Goal: Information Seeking & Learning: Understand process/instructions

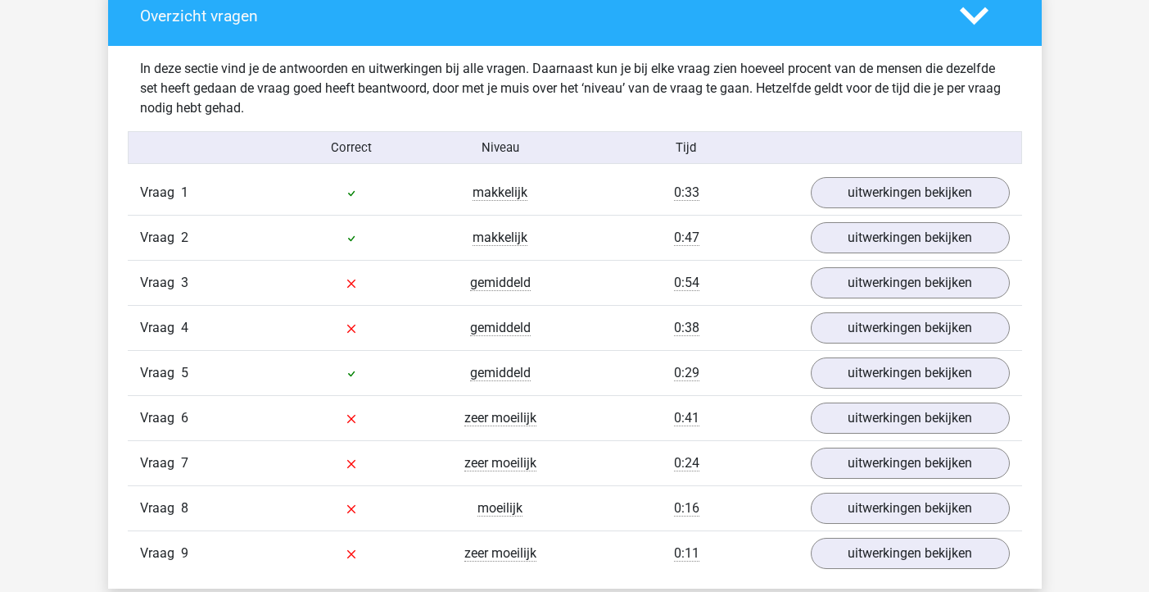
scroll to position [1717, 0]
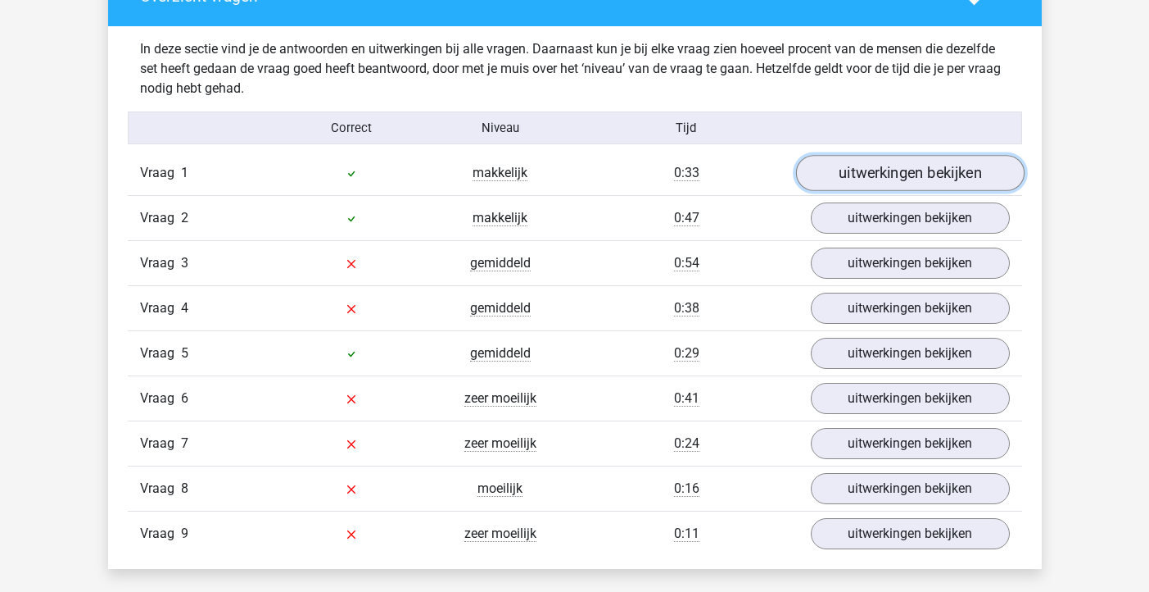
click at [852, 182] on link "uitwerkingen bekijken" at bounding box center [909, 173] width 229 height 36
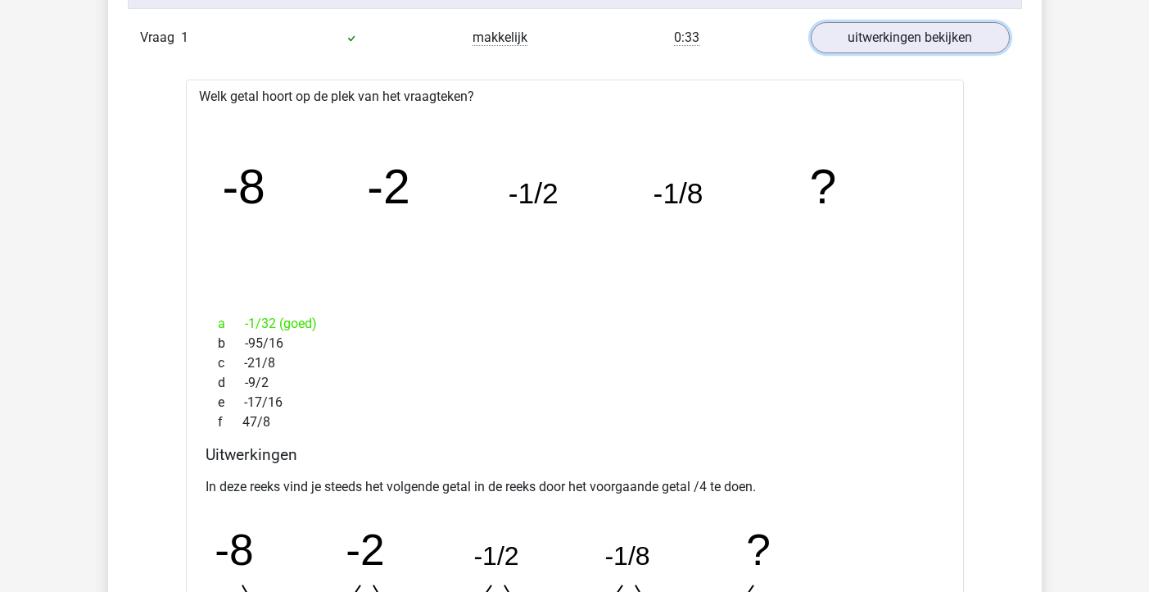
scroll to position [1853, 0]
click at [879, 50] on link "uitwerkingen bekijken" at bounding box center [909, 37] width 229 height 36
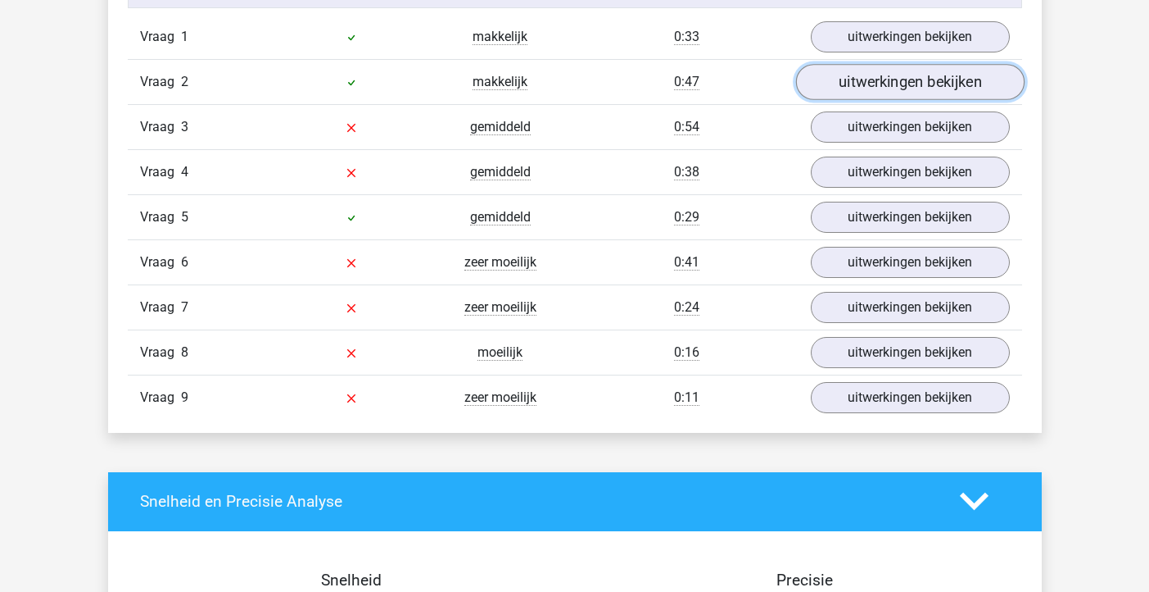
click at [877, 90] on link "uitwerkingen bekijken" at bounding box center [909, 82] width 229 height 36
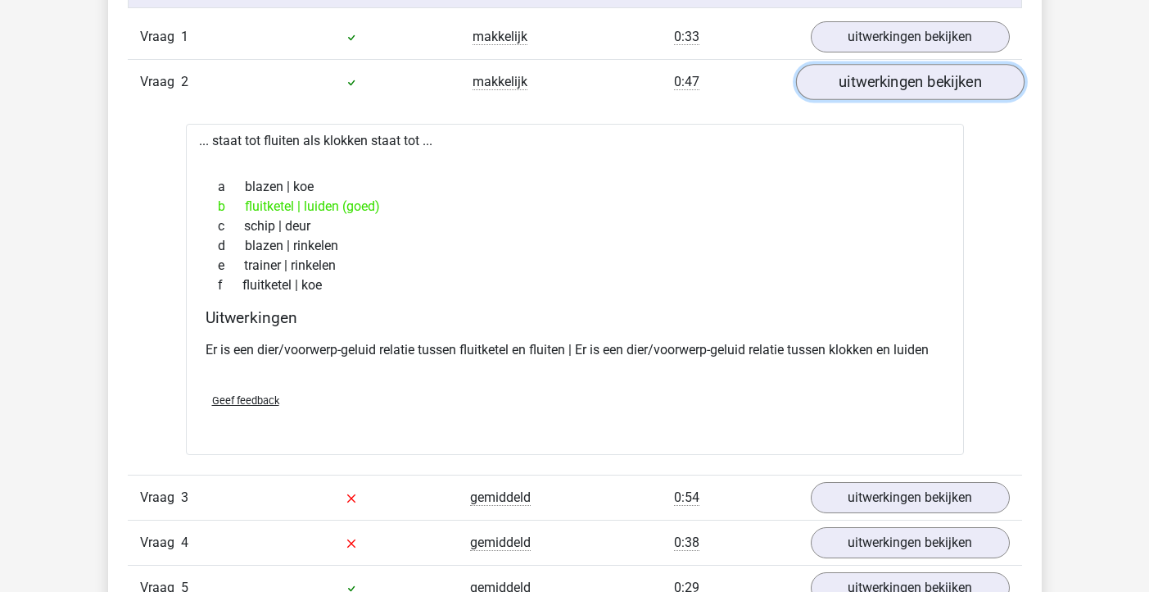
click at [859, 90] on link "uitwerkingen bekijken" at bounding box center [909, 82] width 229 height 36
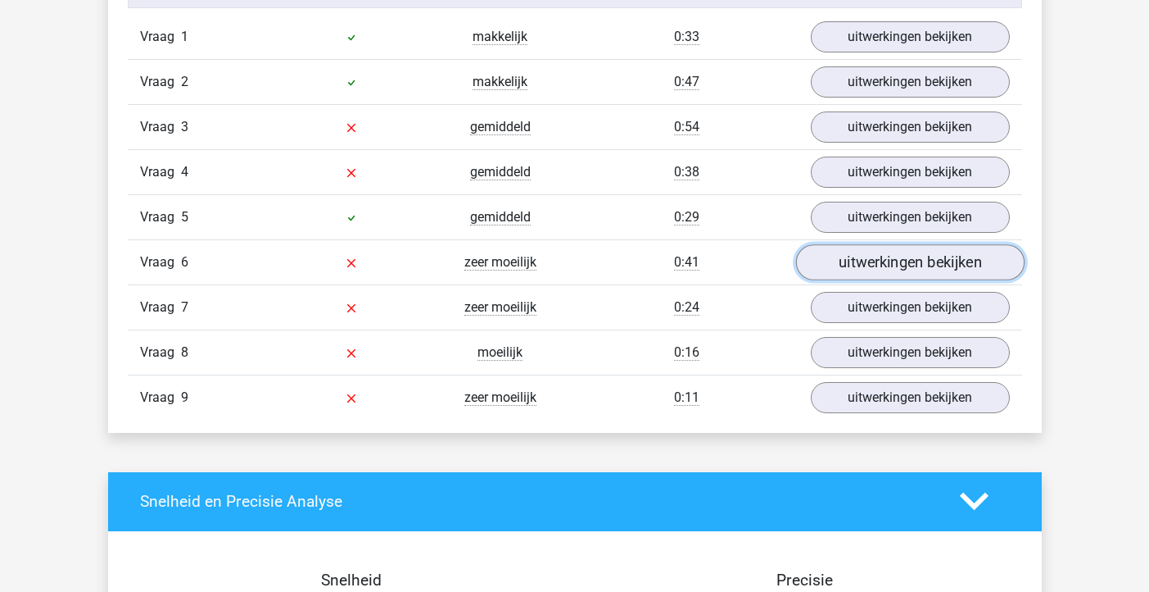
click at [844, 260] on link "uitwerkingen bekijken" at bounding box center [909, 262] width 229 height 36
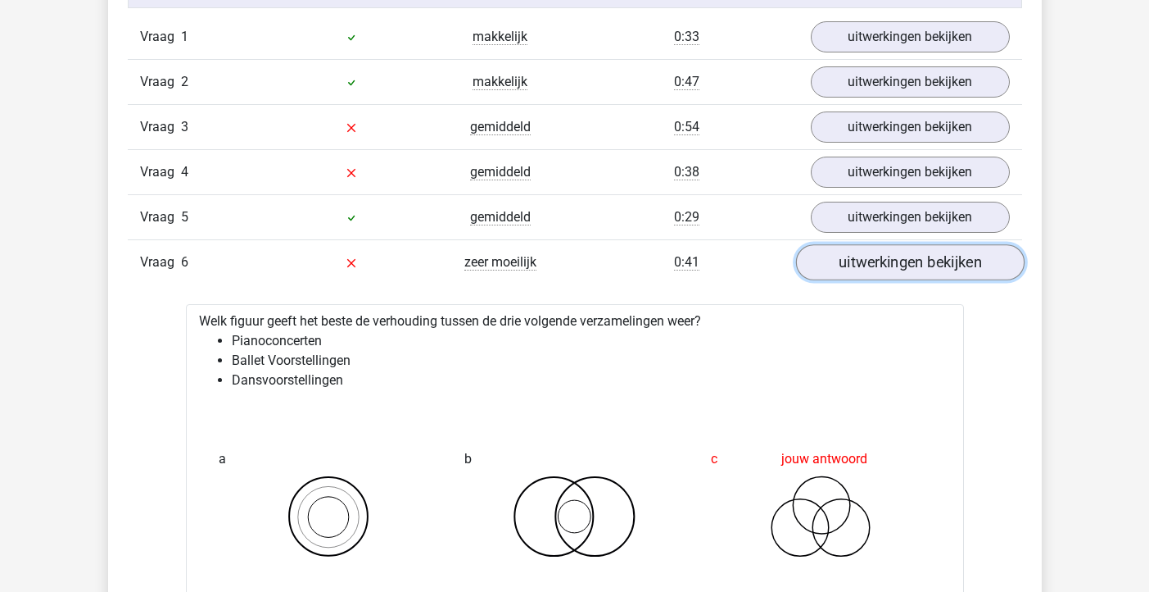
click at [844, 260] on link "uitwerkingen bekijken" at bounding box center [909, 262] width 229 height 36
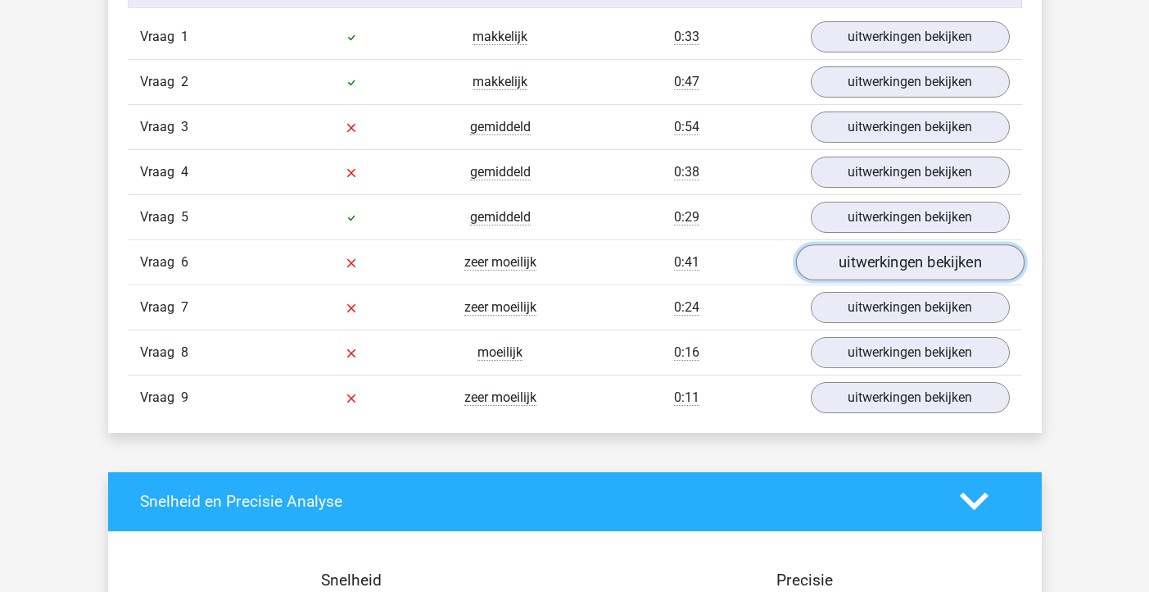
click at [844, 260] on link "uitwerkingen bekijken" at bounding box center [909, 262] width 229 height 36
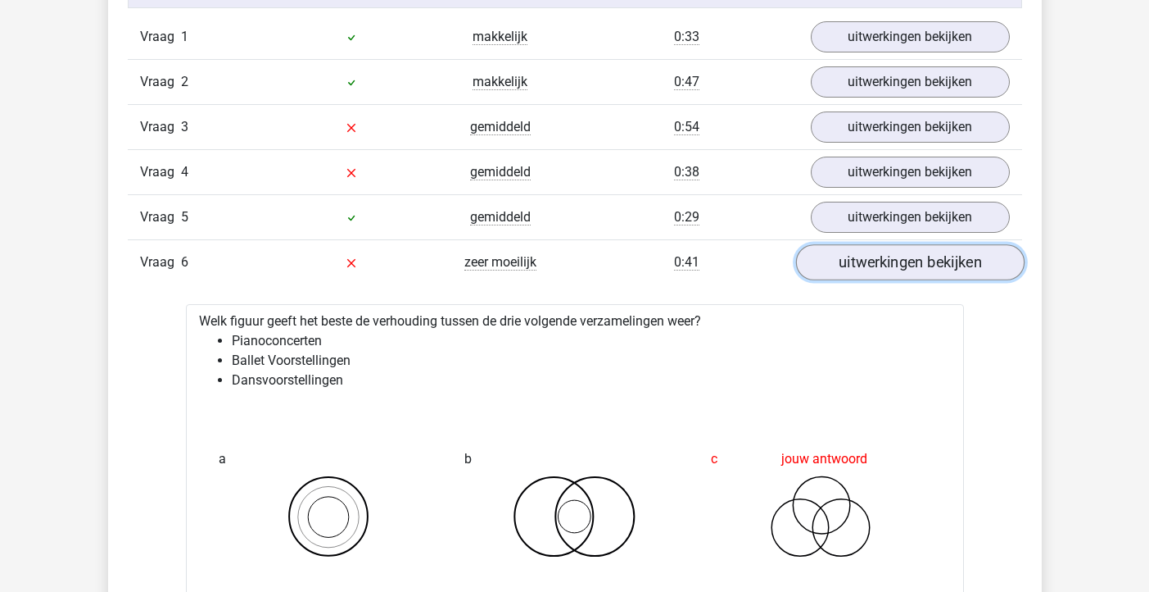
click at [844, 260] on link "uitwerkingen bekijken" at bounding box center [909, 262] width 229 height 36
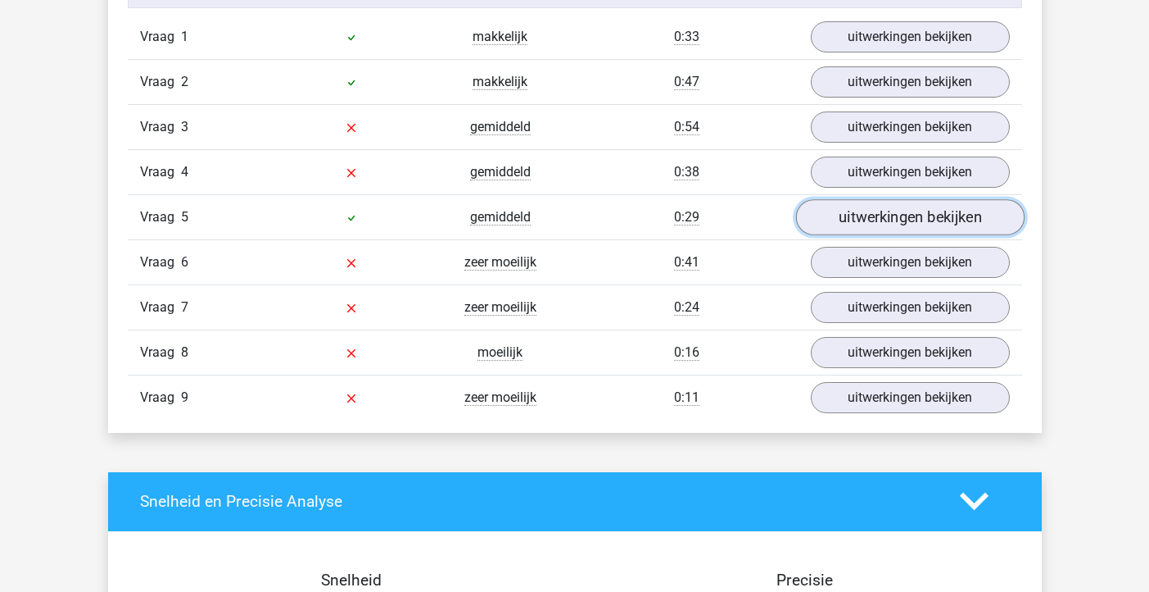
click at [855, 209] on link "uitwerkingen bekijken" at bounding box center [909, 217] width 229 height 36
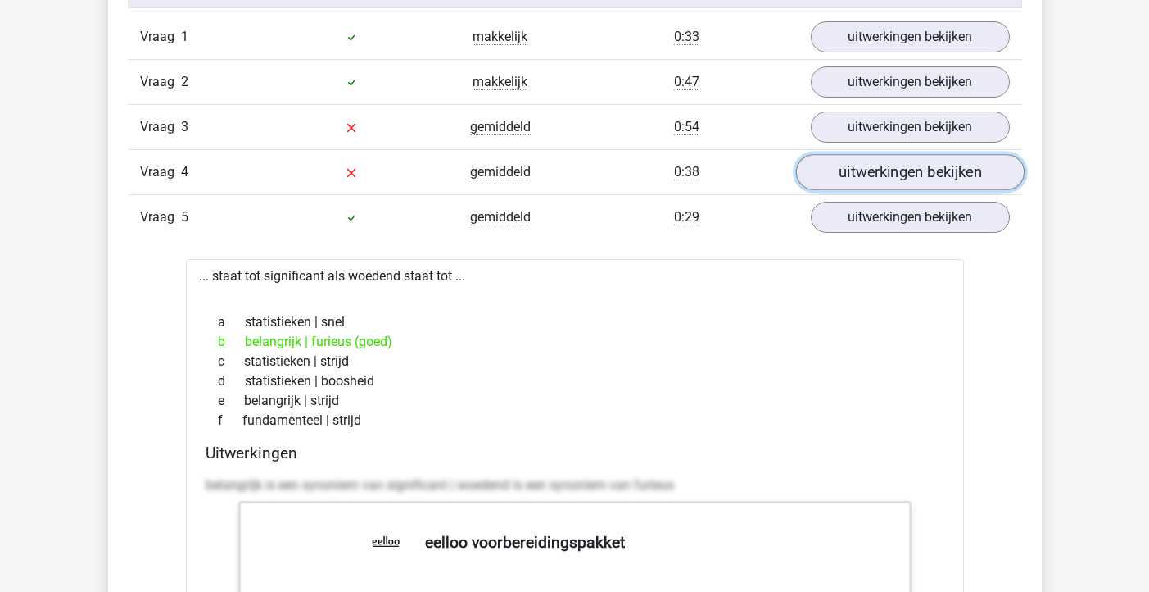
click at [854, 177] on link "uitwerkingen bekijken" at bounding box center [909, 172] width 229 height 36
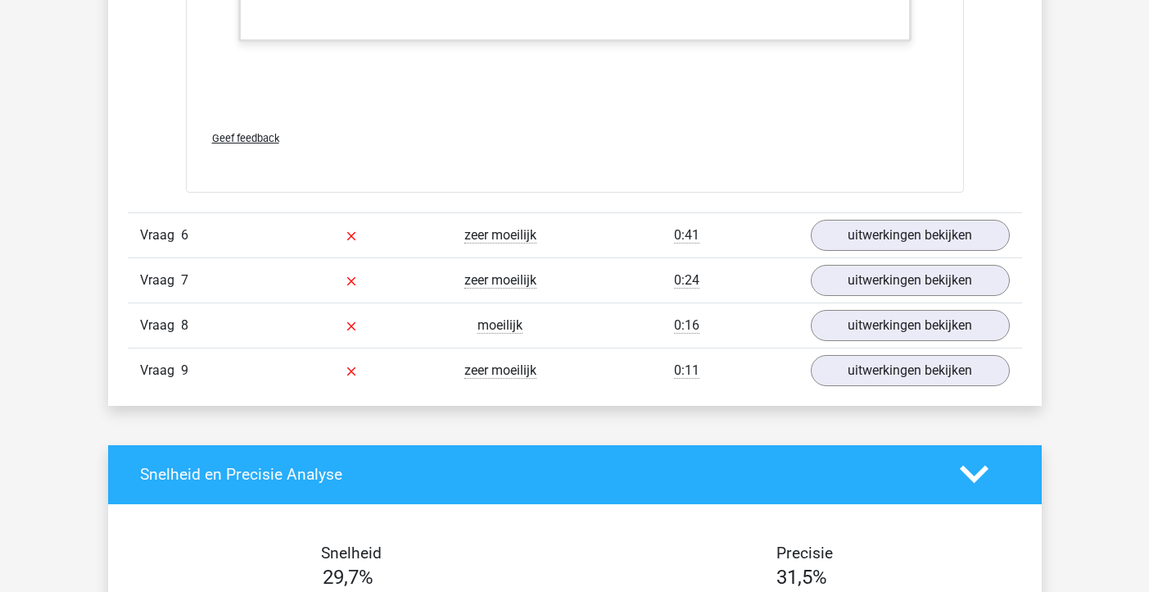
scroll to position [3454, 0]
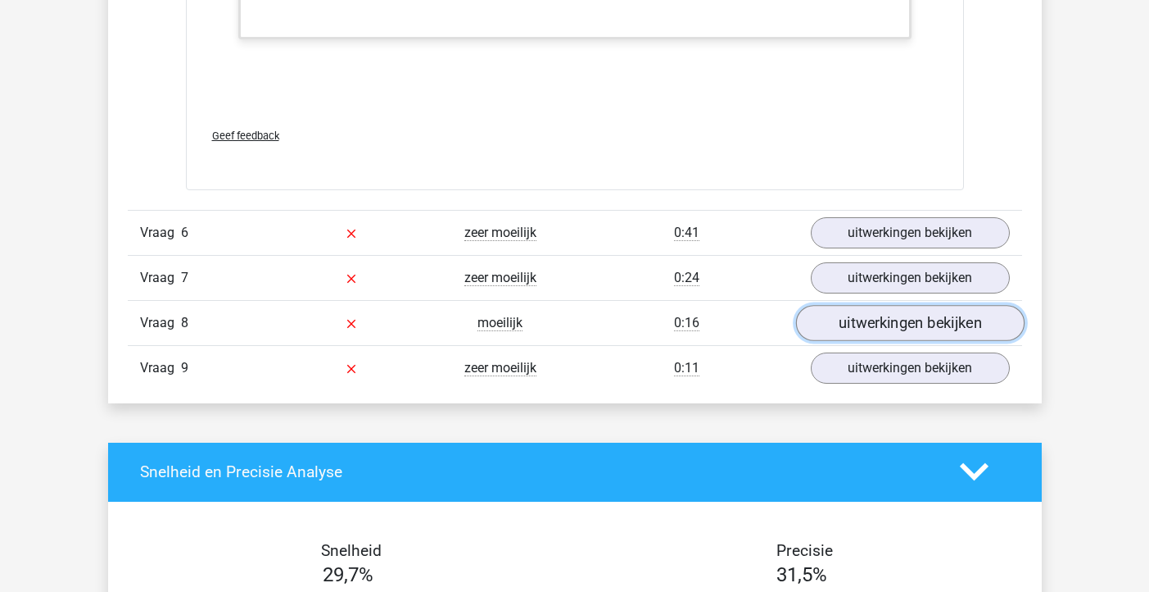
click at [849, 329] on link "uitwerkingen bekijken" at bounding box center [909, 323] width 229 height 36
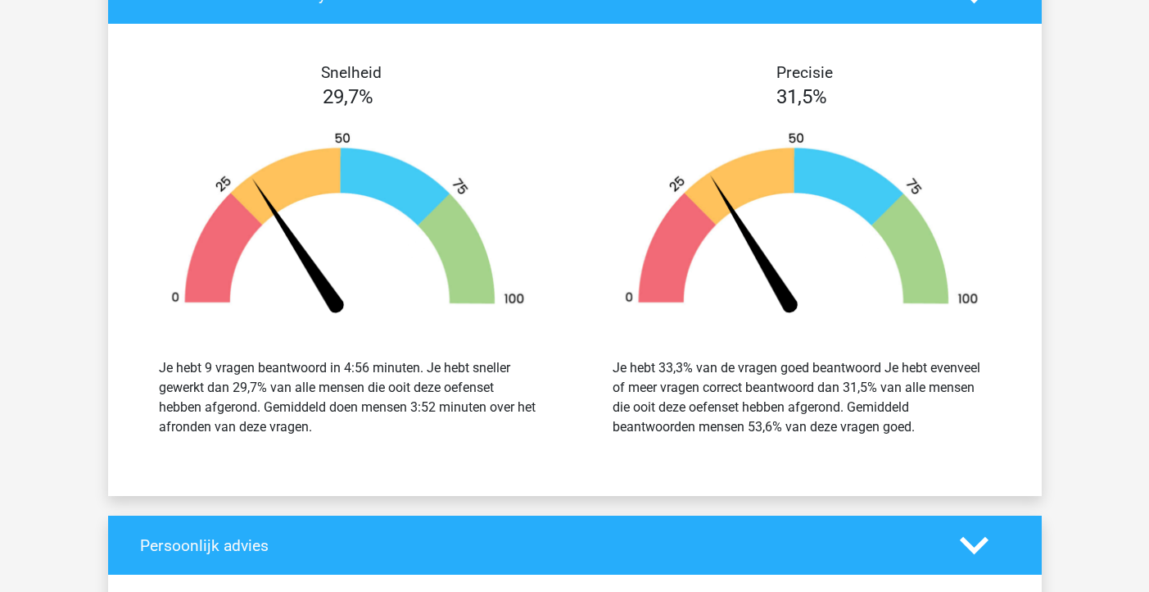
scroll to position [4289, 0]
